Goal: Information Seeking & Learning: Learn about a topic

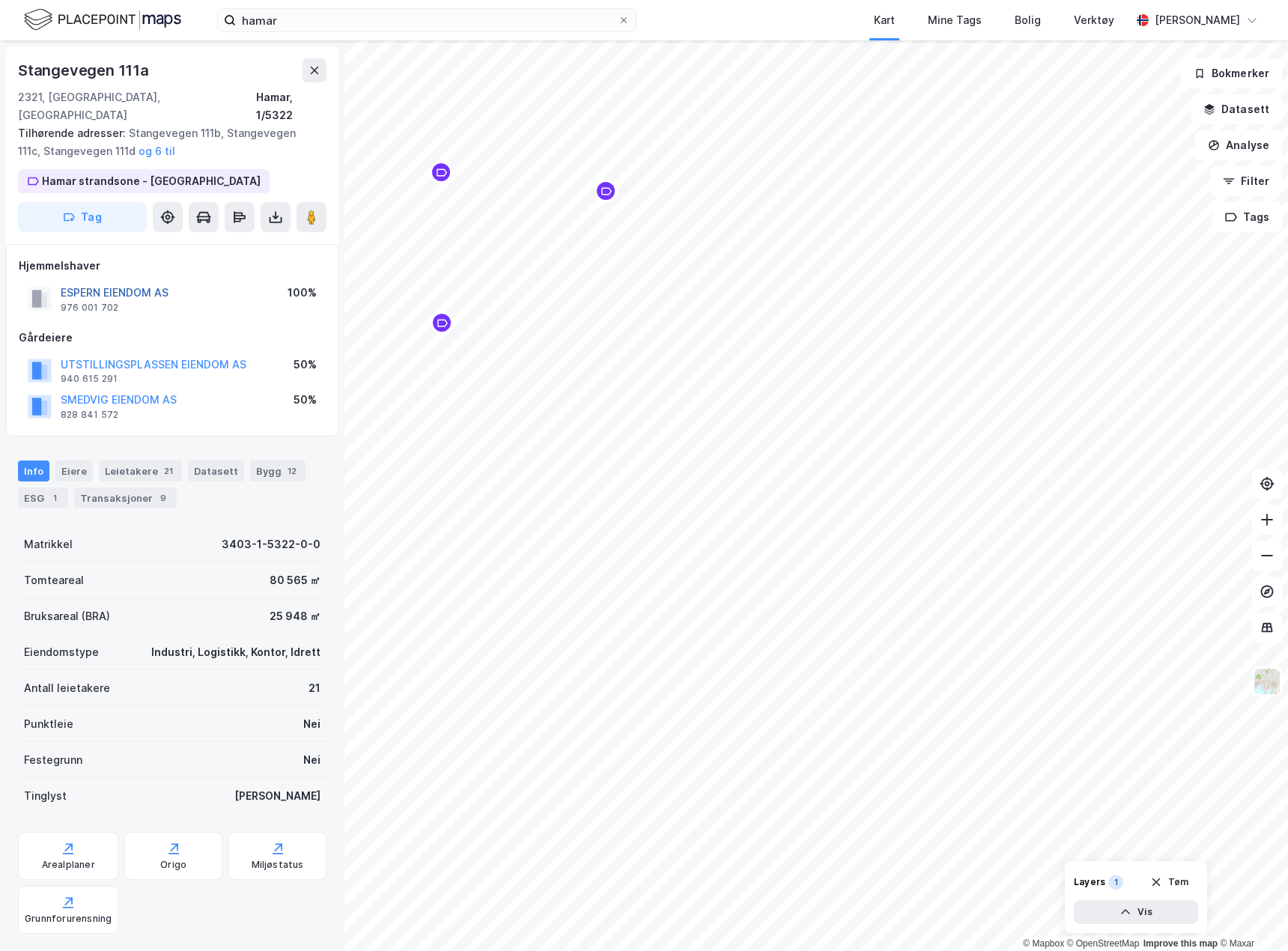
click at [0, 0] on button "ESPERN EIENDOM AS" at bounding box center [0, 0] width 0 height 0
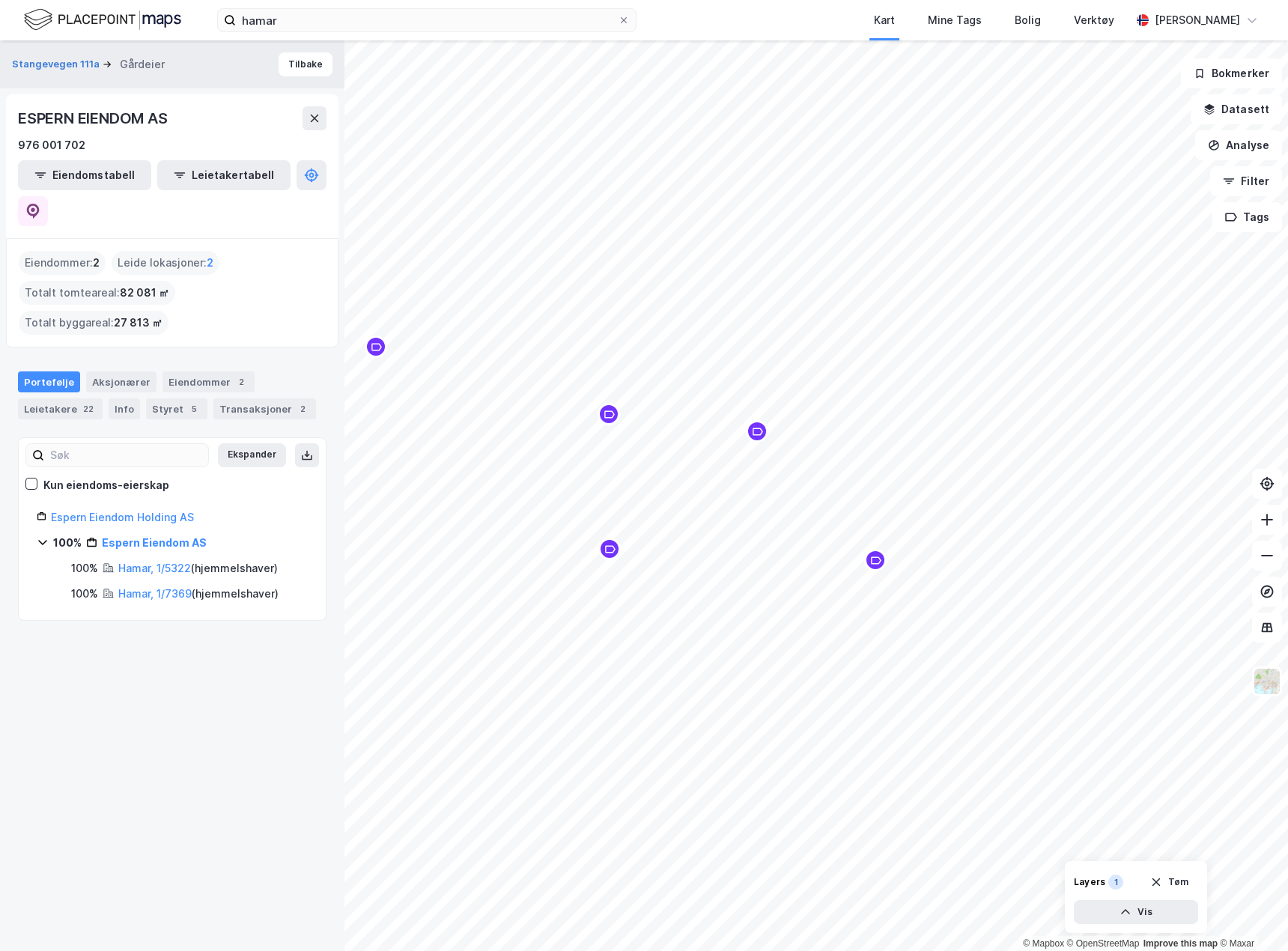
click at [46, 536] on icon at bounding box center [43, 542] width 12 height 12
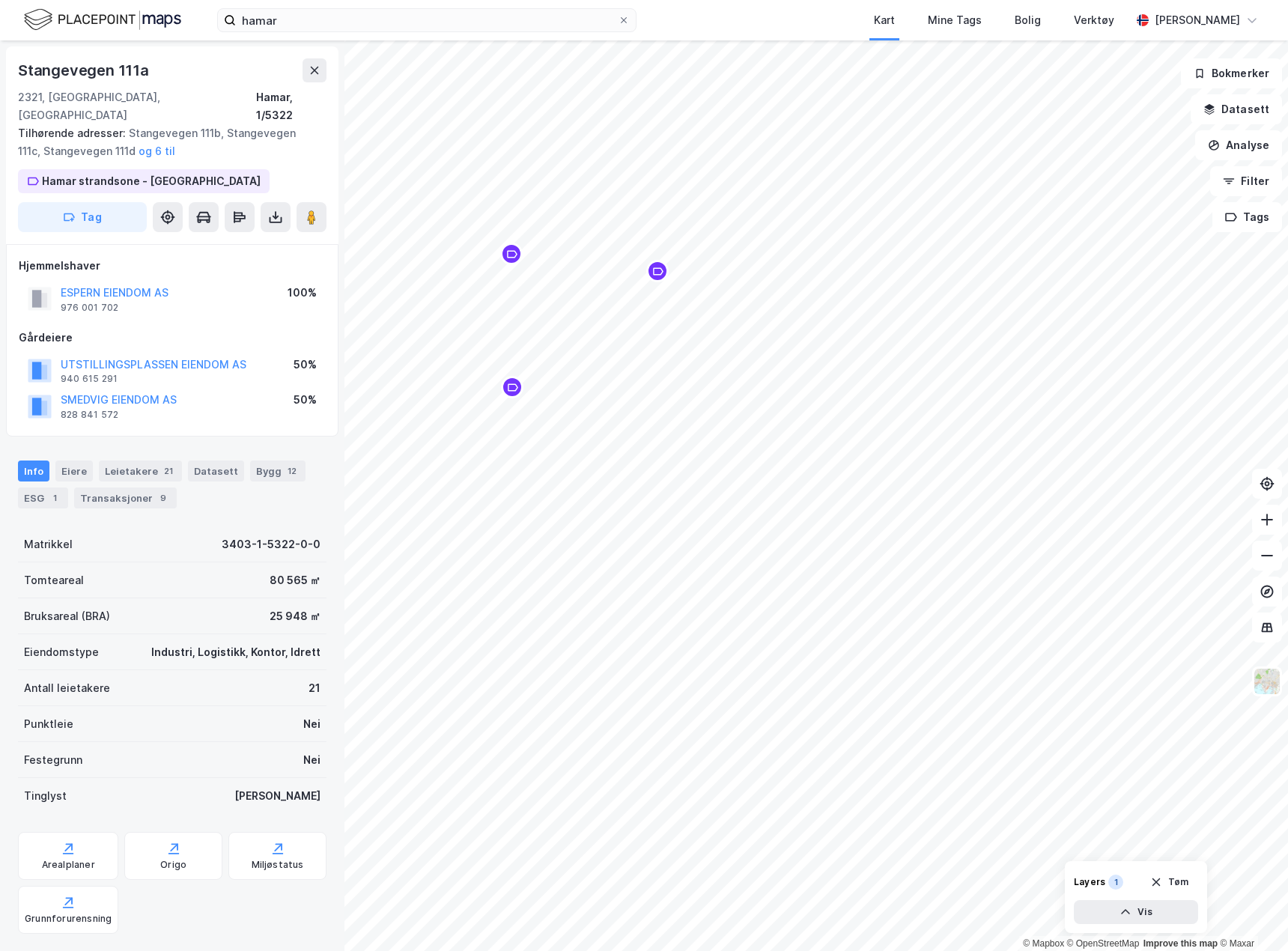
scroll to position [1, 0]
click at [0, 0] on button "ESPERN EIENDOM AS" at bounding box center [0, 0] width 0 height 0
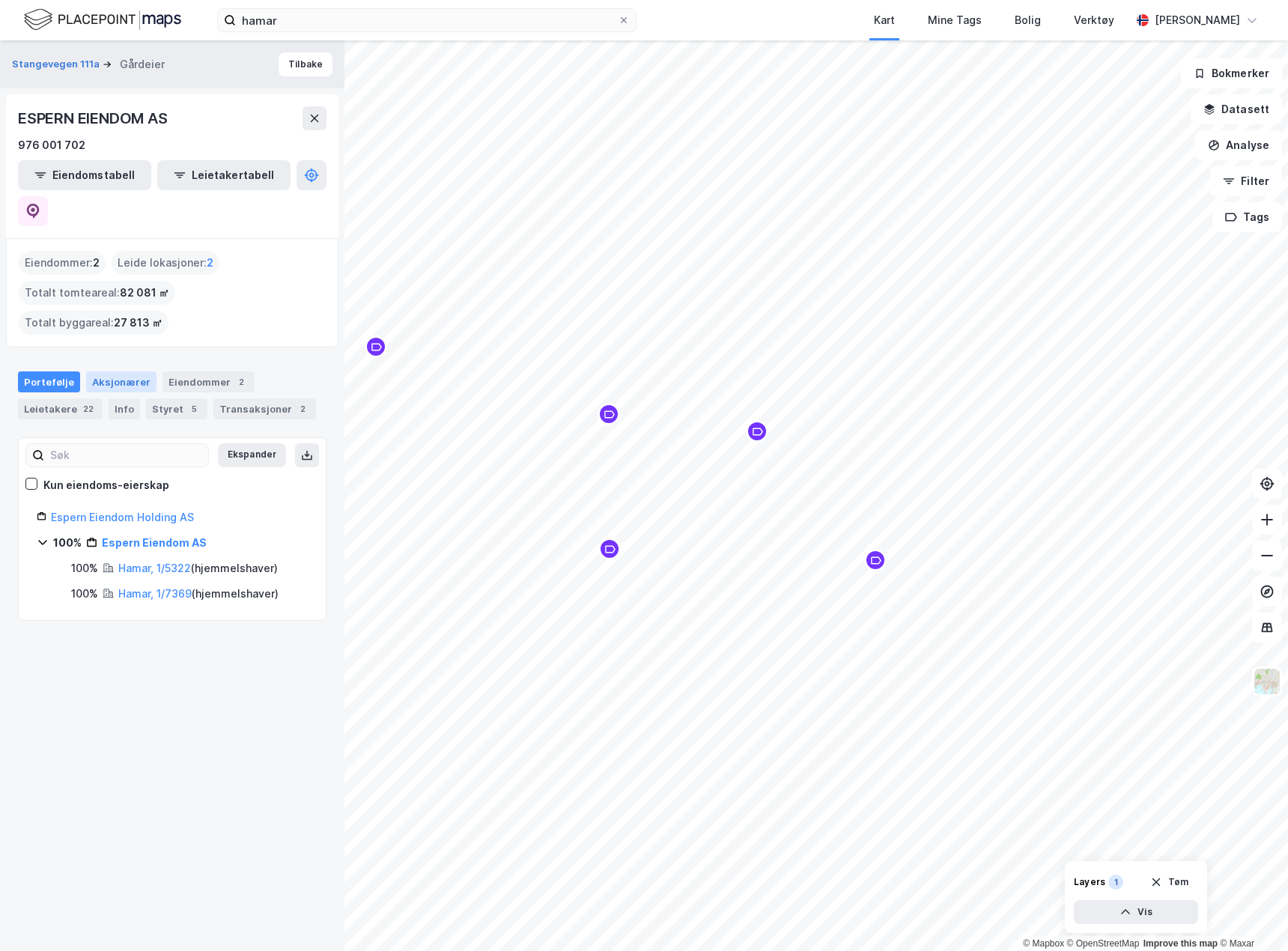
click at [130, 371] on div "Aksjonærer" at bounding box center [121, 381] width 70 height 21
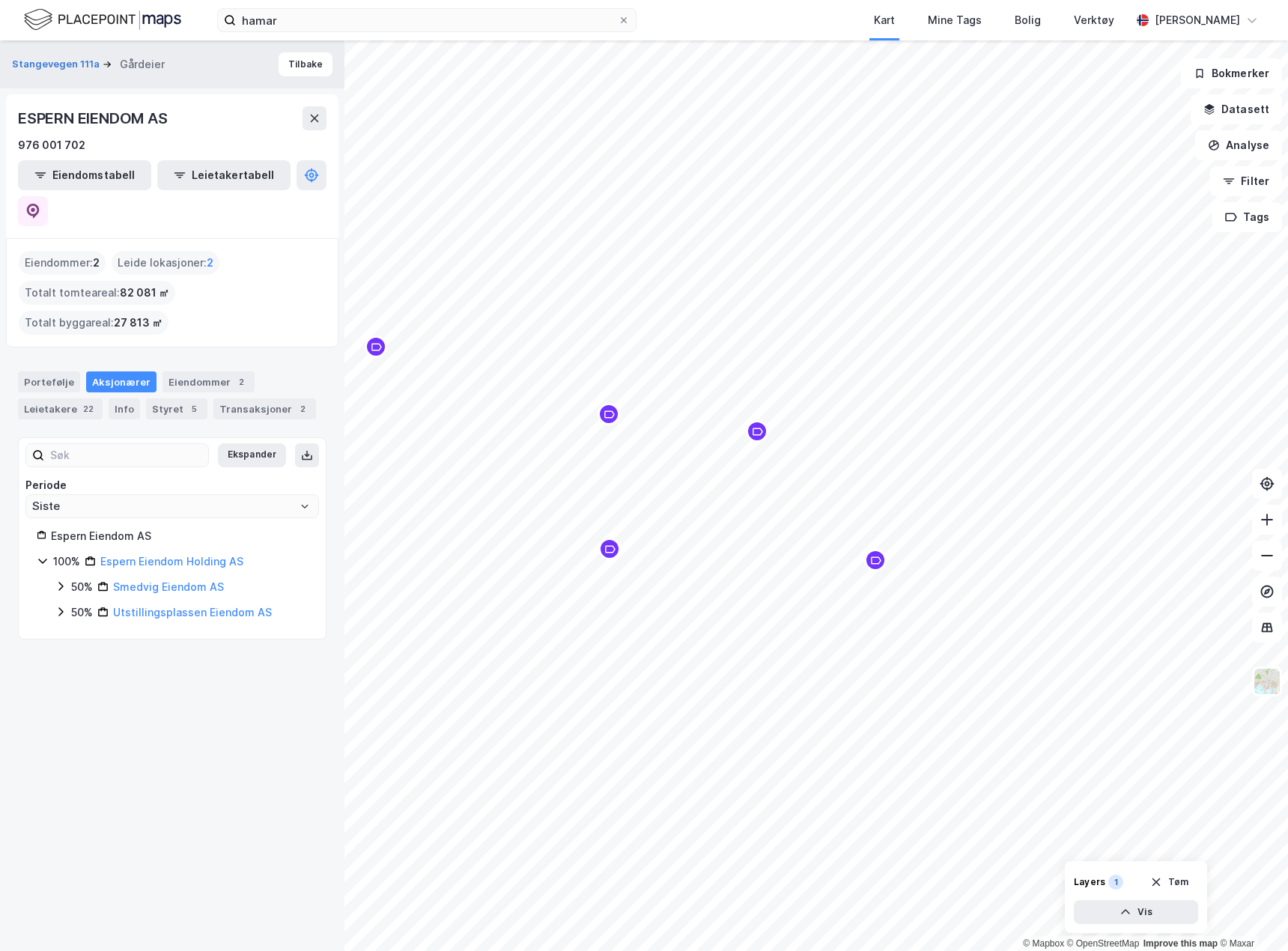
click at [45, 553] on div "100% Espern Eiendom Holding AS" at bounding box center [172, 562] width 271 height 18
click at [43, 555] on icon at bounding box center [43, 561] width 12 height 12
click at [124, 555] on link "Espern Eiendom Holding AS" at bounding box center [171, 561] width 143 height 13
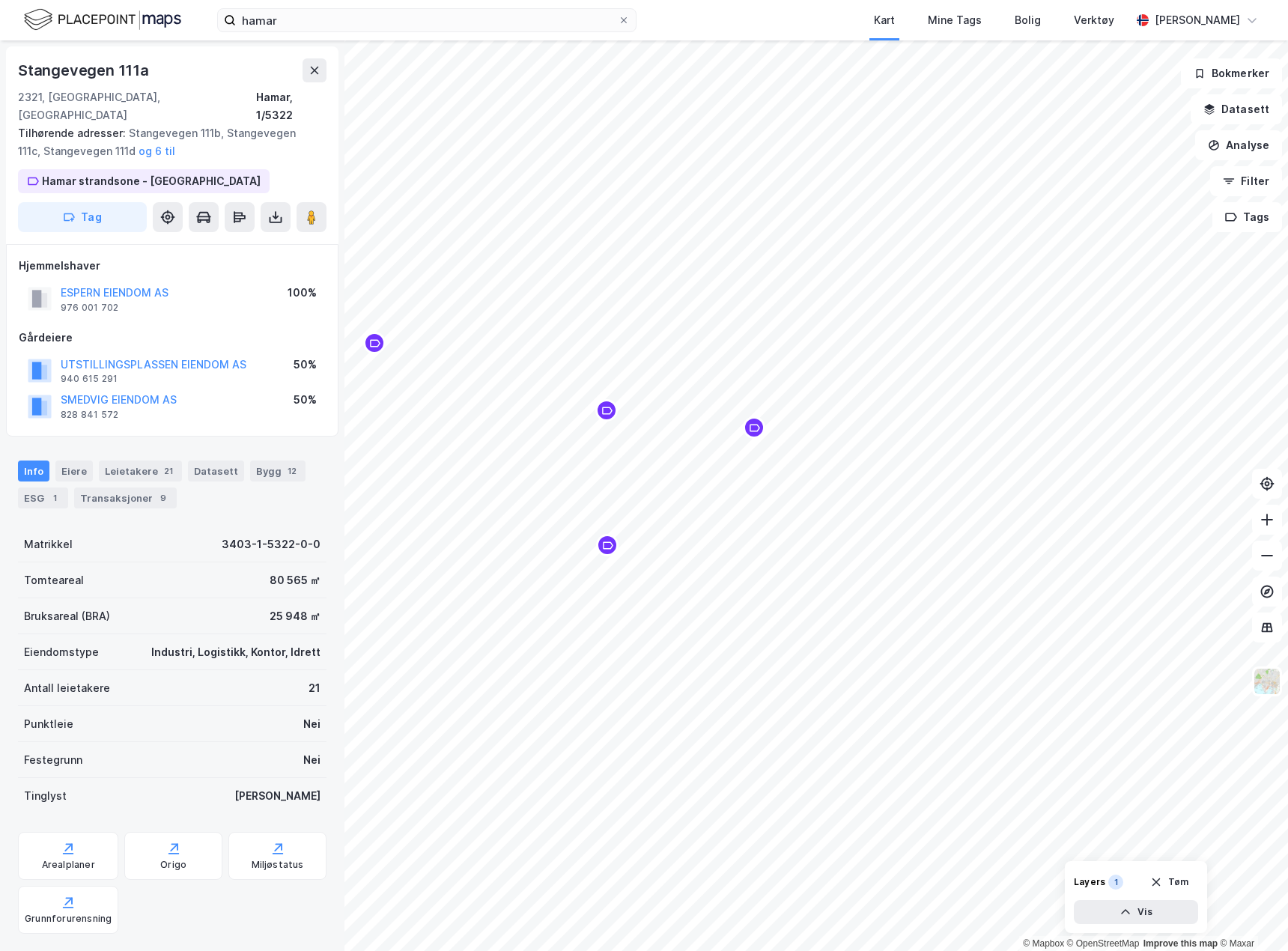
scroll to position [1, 0]
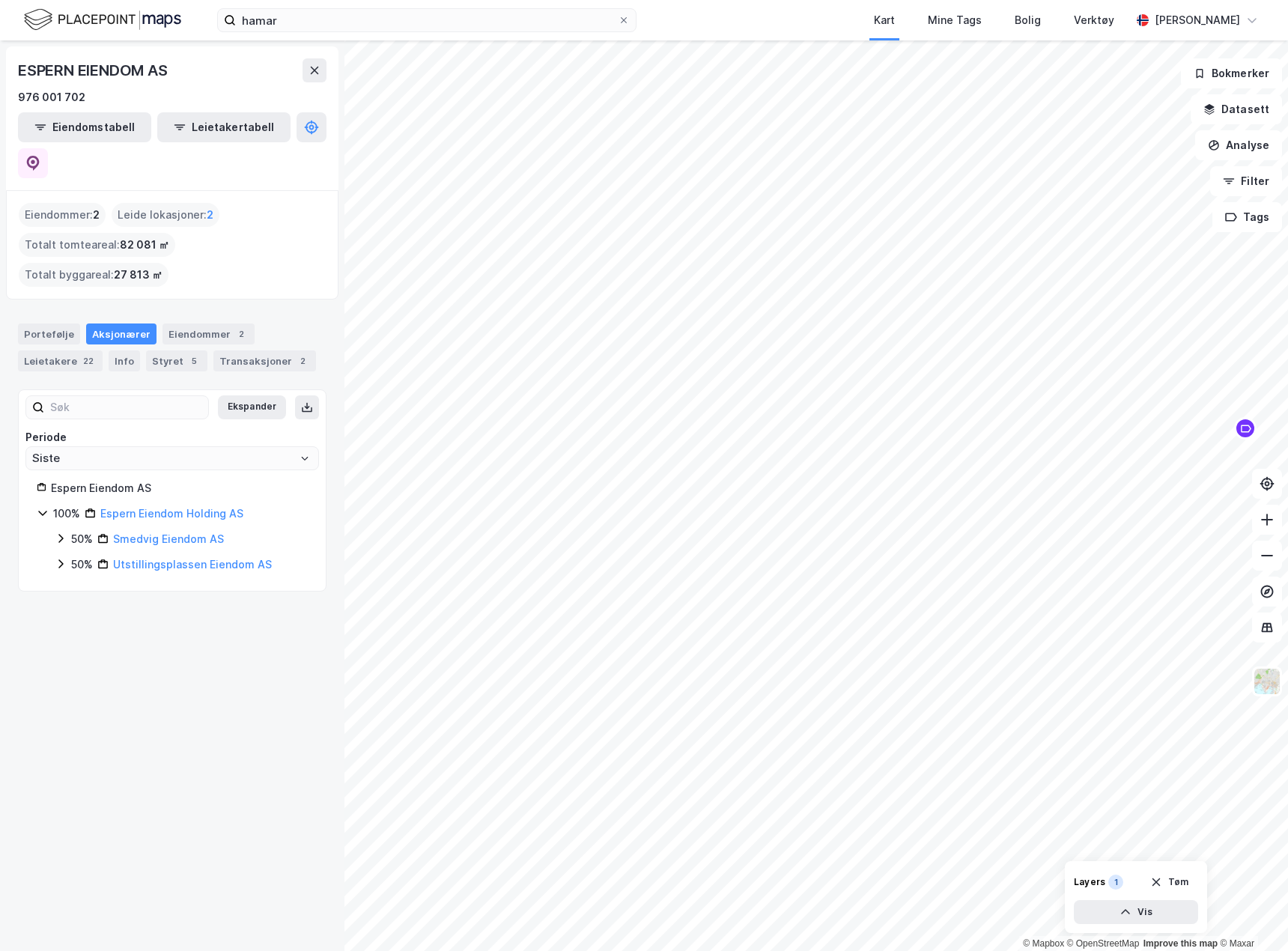
click at [1288, 546] on html "hamar Kart Mine Tags Bolig Verktøy [PERSON_NAME] © Mapbox © OpenStreetMap Impro…" at bounding box center [644, 476] width 1288 height 951
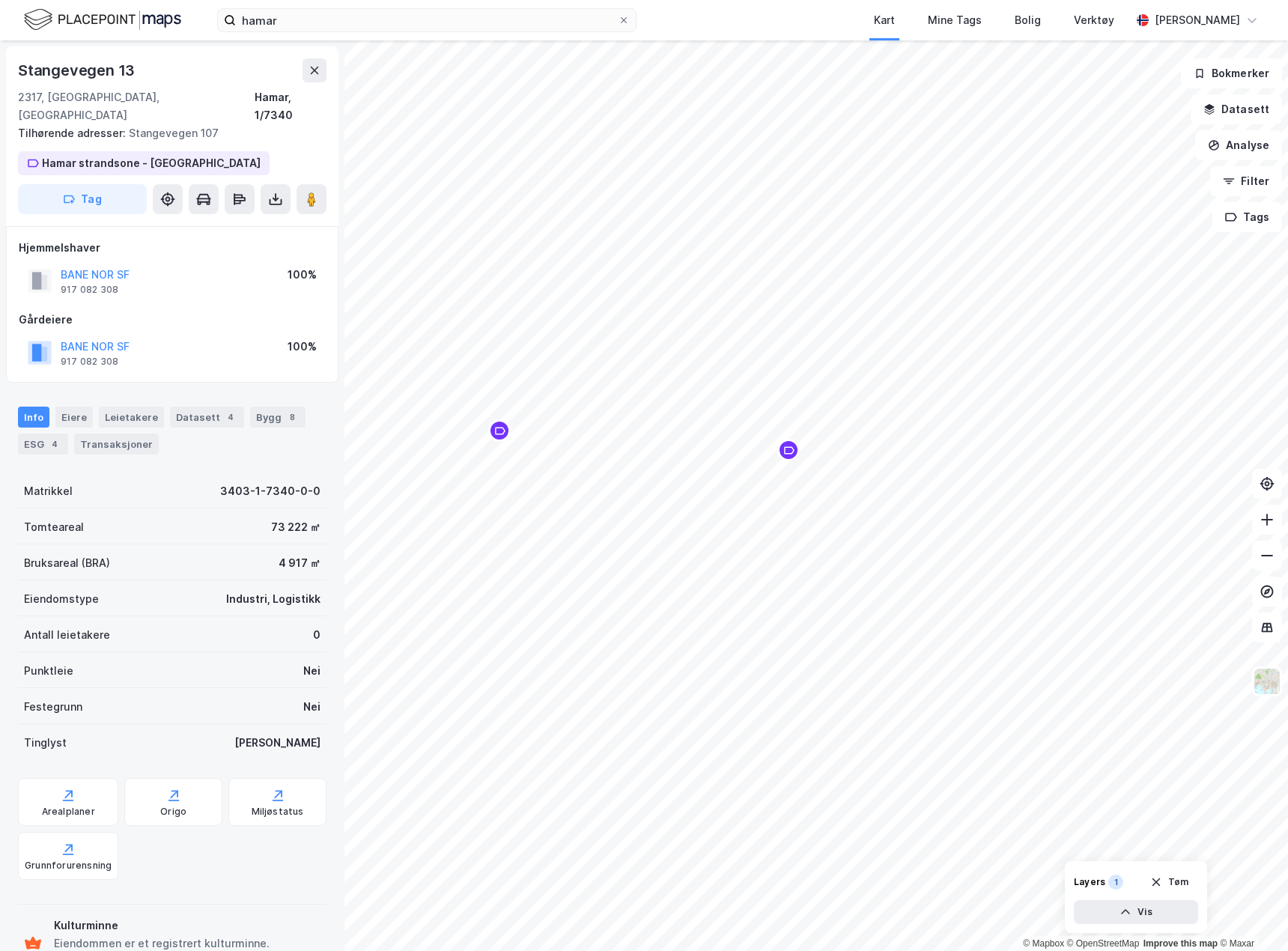
scroll to position [1, 0]
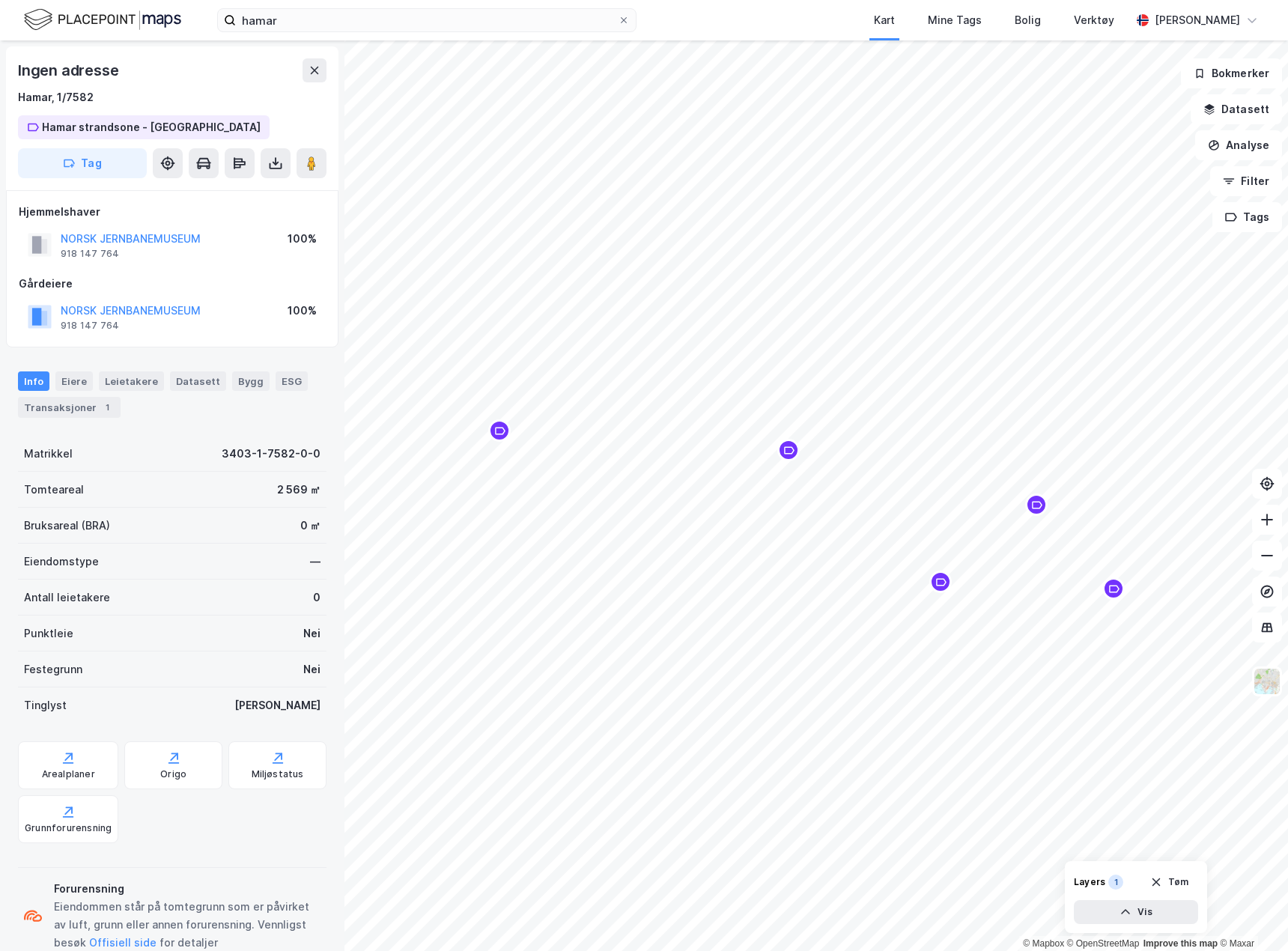
scroll to position [1, 0]
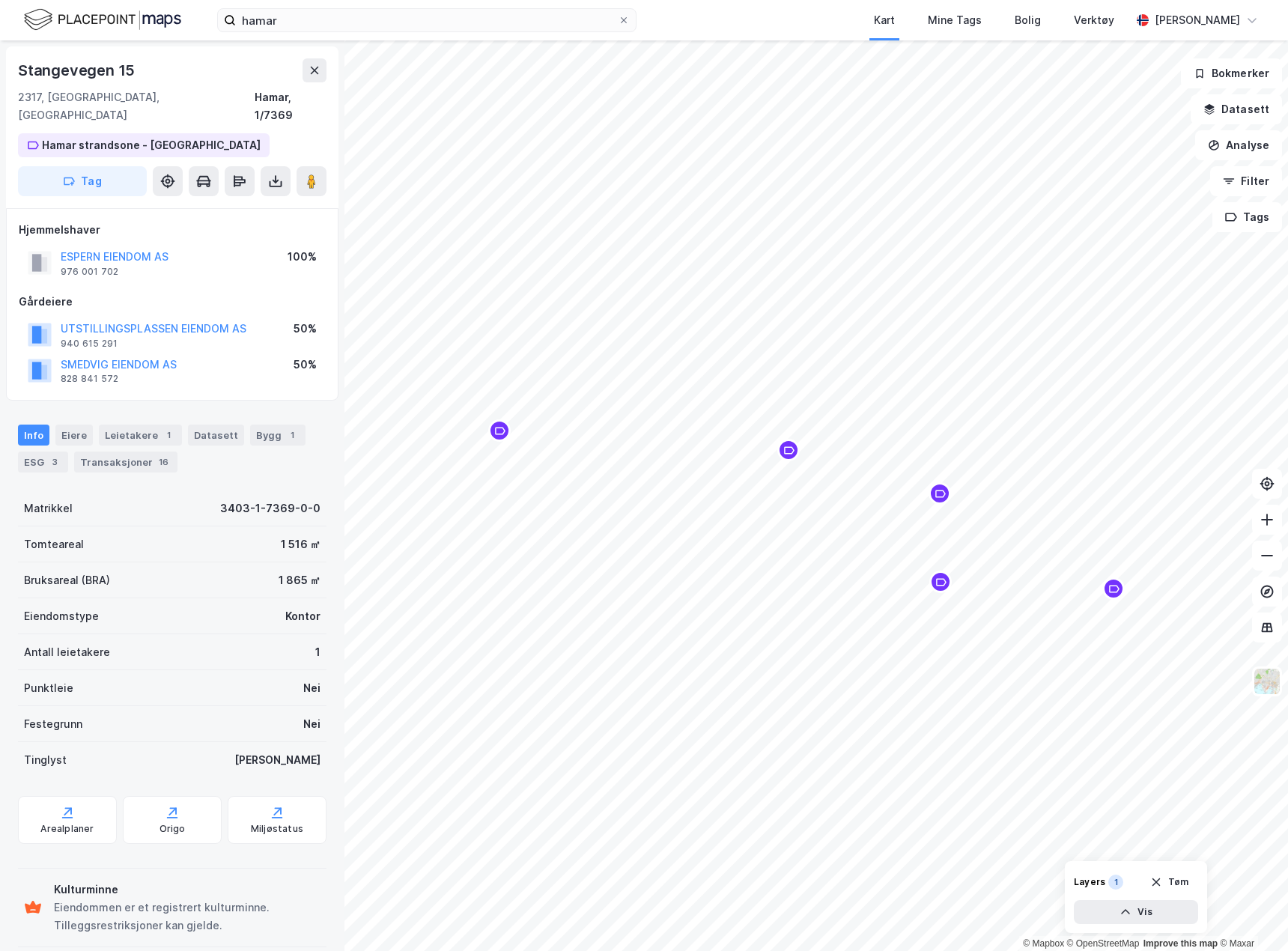
scroll to position [1, 0]
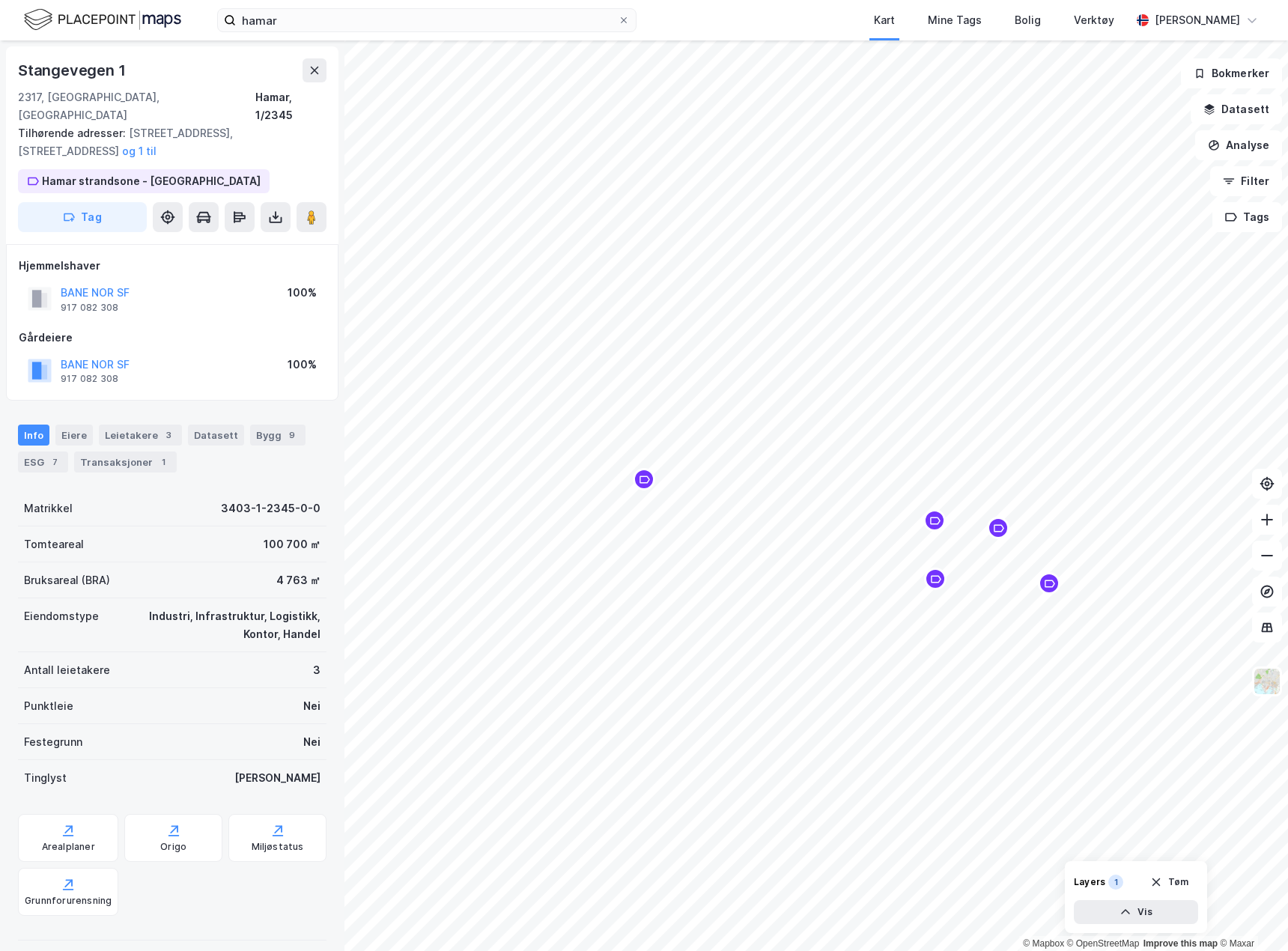
scroll to position [1, 0]
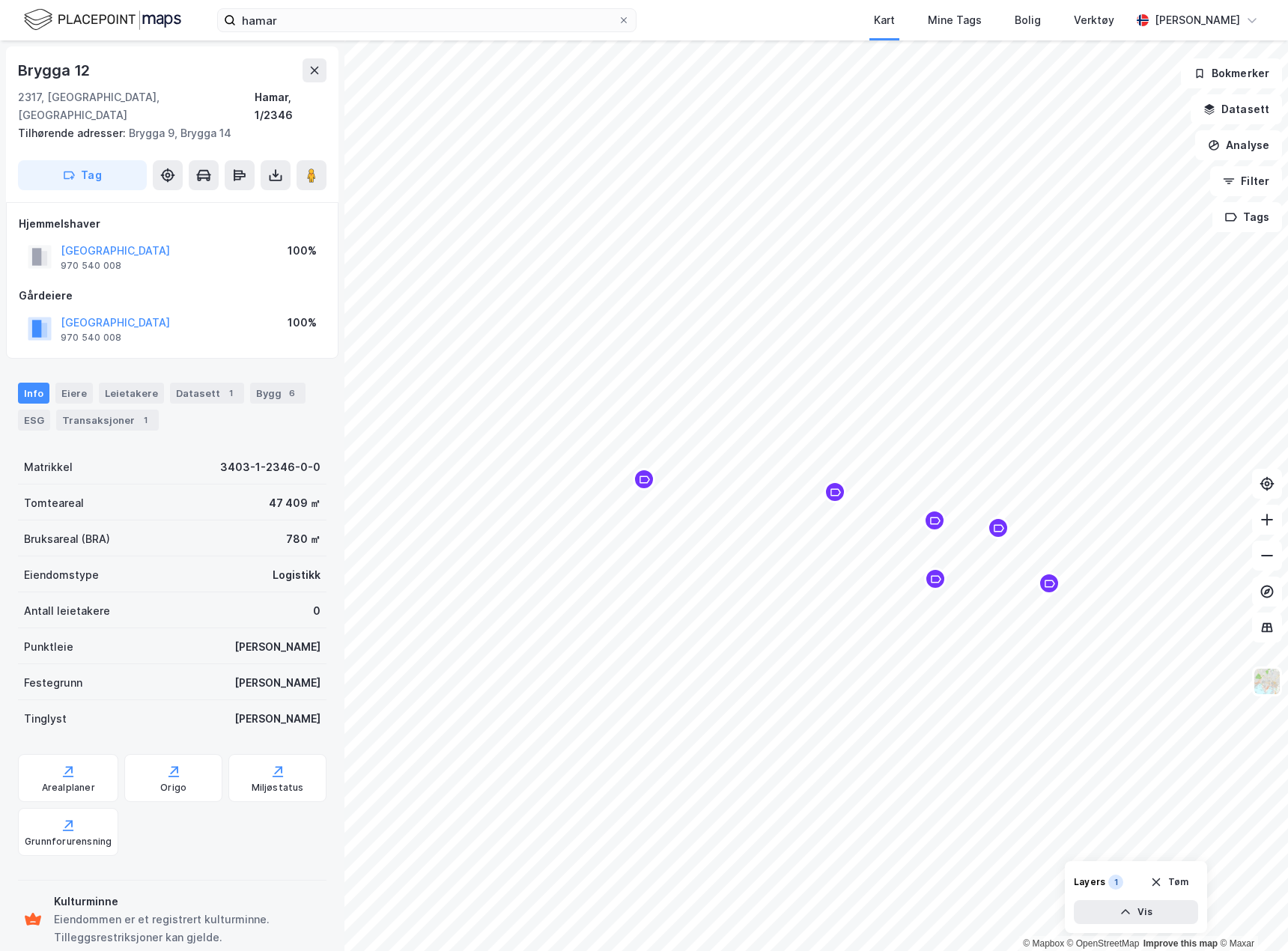
scroll to position [1, 0]
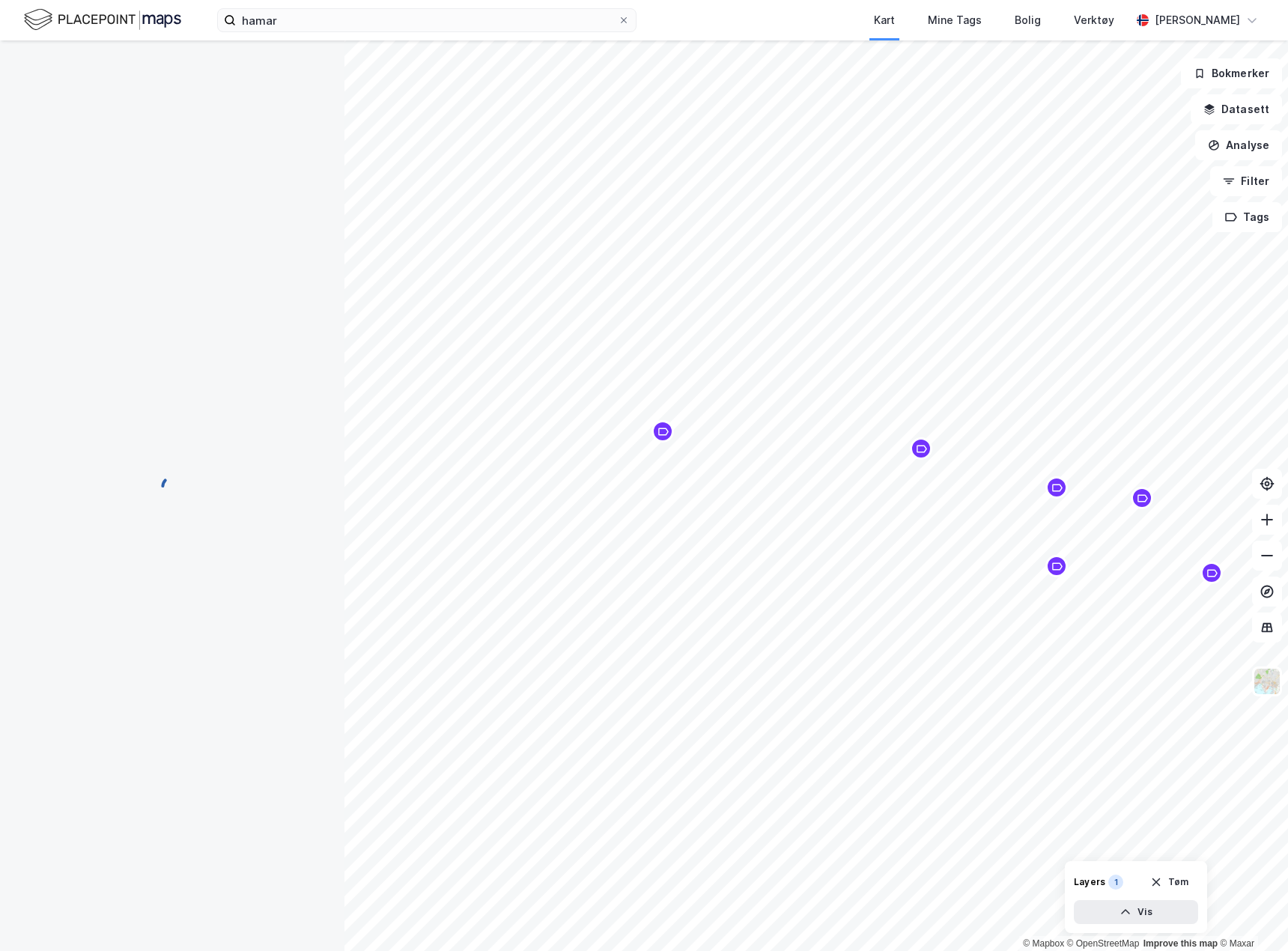
scroll to position [1, 0]
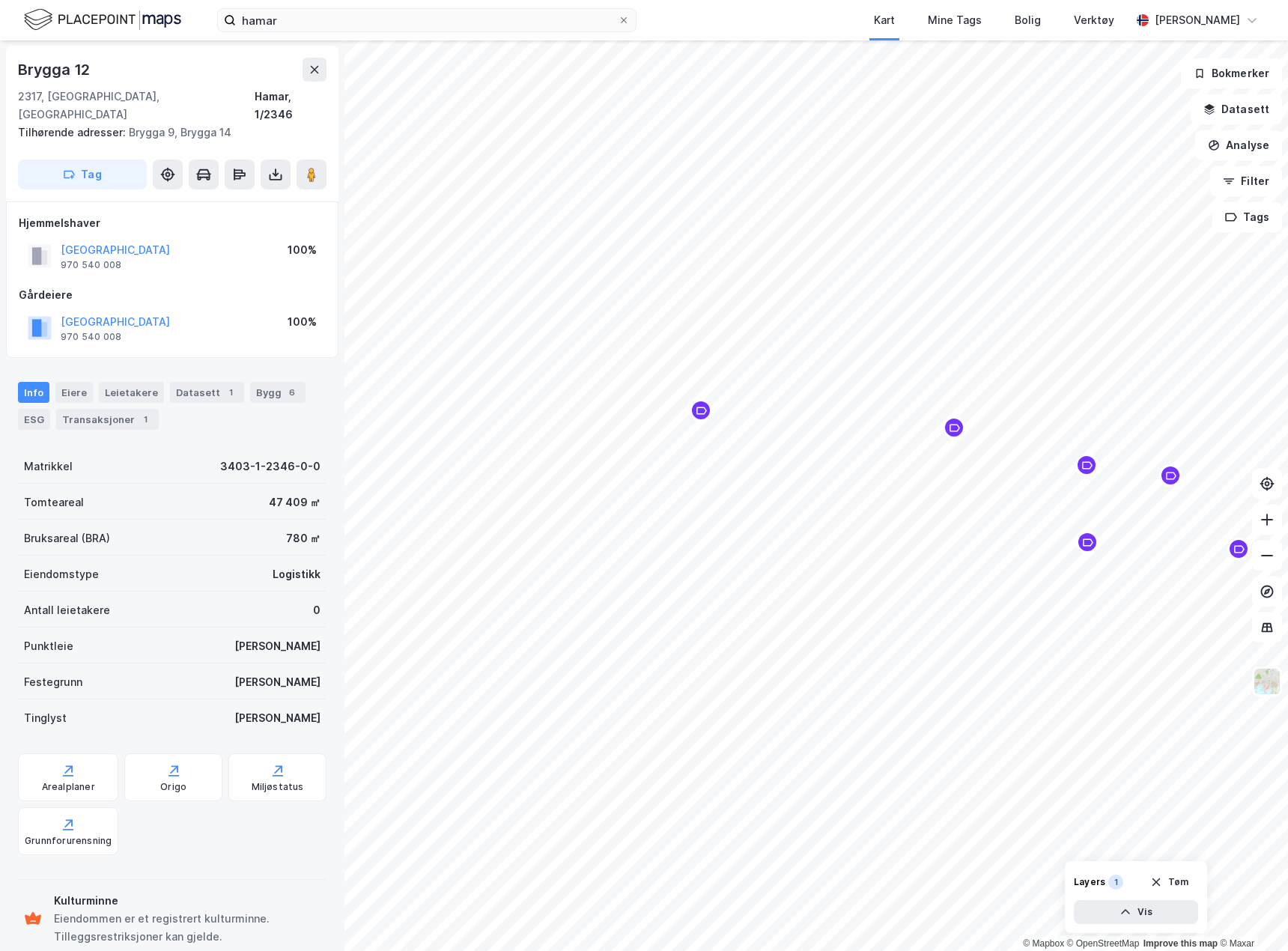
scroll to position [1, 0]
click at [93, 760] on div "Arealplaner" at bounding box center [67, 778] width 100 height 48
drag, startPoint x: 1359, startPoint y: 218, endPoint x: 1447, endPoint y: 297, distance: 118.3
click at [1288, 297] on html "hamar Kart Mine Tags Bolig Verktøy [PERSON_NAME] © Mapbox © OpenStreetMap Impro…" at bounding box center [644, 476] width 1288 height 951
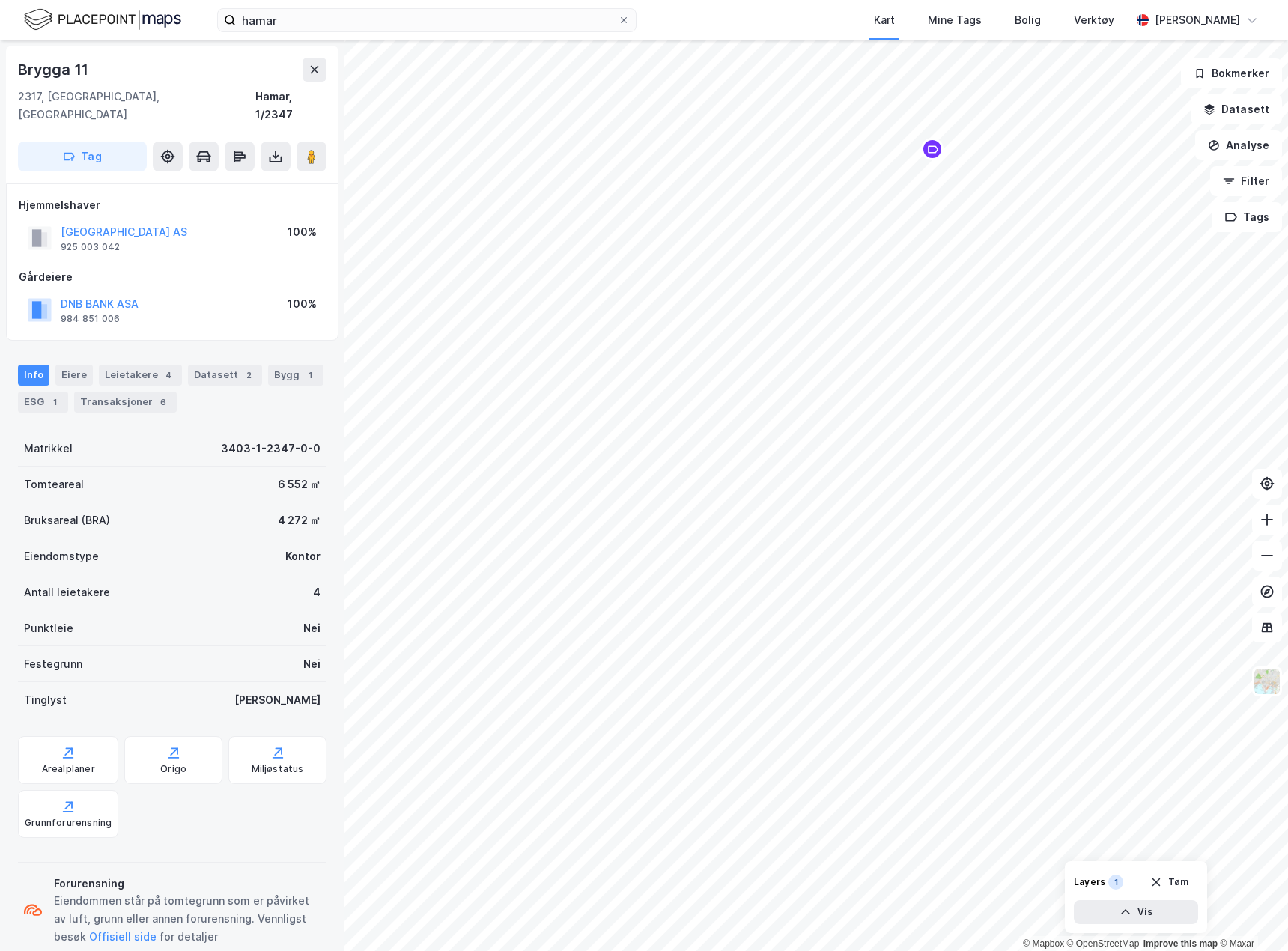
scroll to position [1, 0]
